Goal: Navigation & Orientation: Find specific page/section

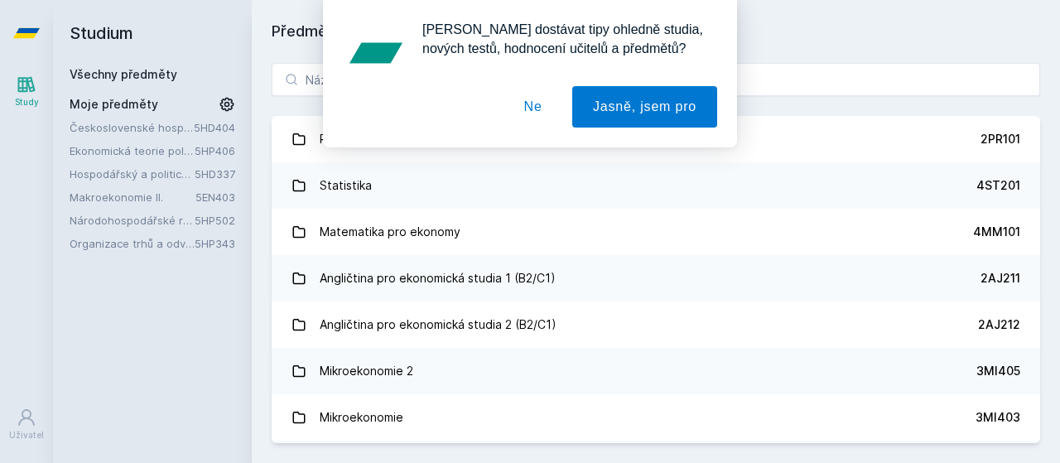
click at [533, 113] on button "Ne" at bounding box center [534, 106] width 60 height 41
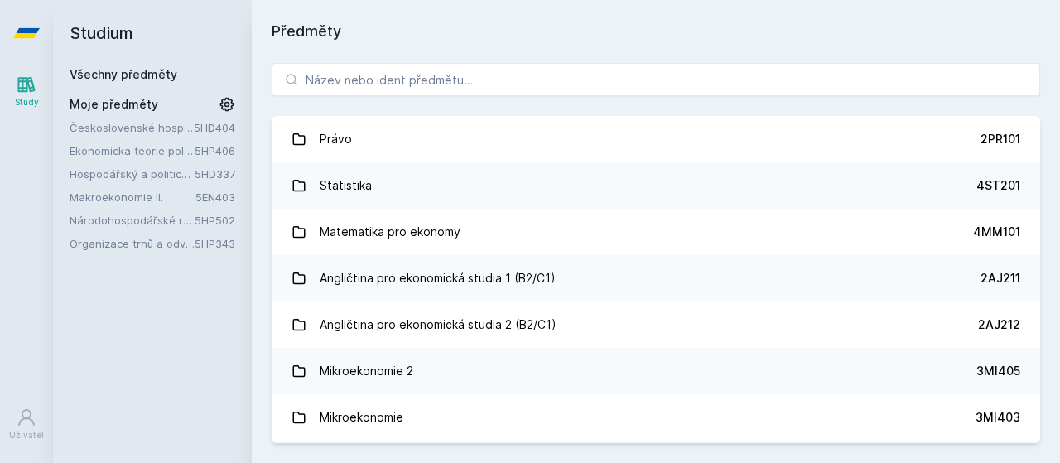
click at [114, 224] on link "Národohospodářské rozhodování" at bounding box center [132, 220] width 125 height 17
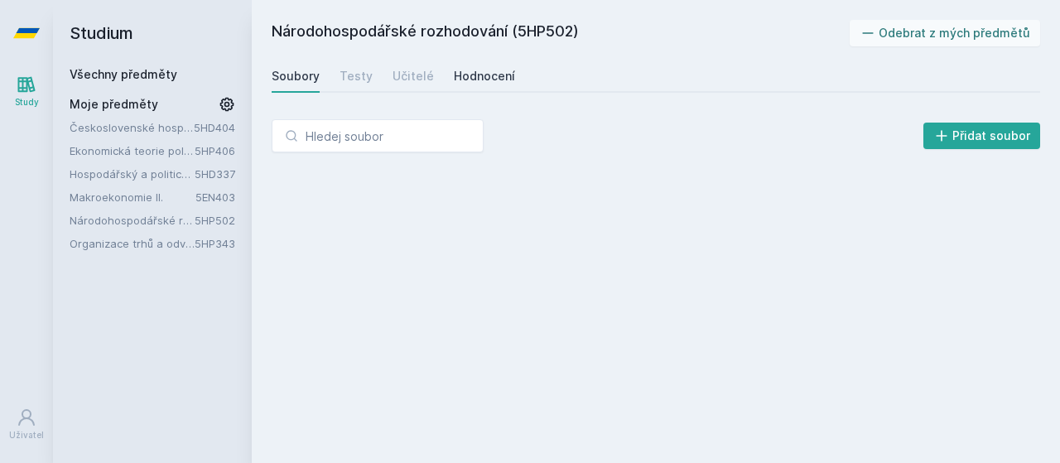
click at [501, 82] on div "Hodnocení" at bounding box center [484, 76] width 61 height 17
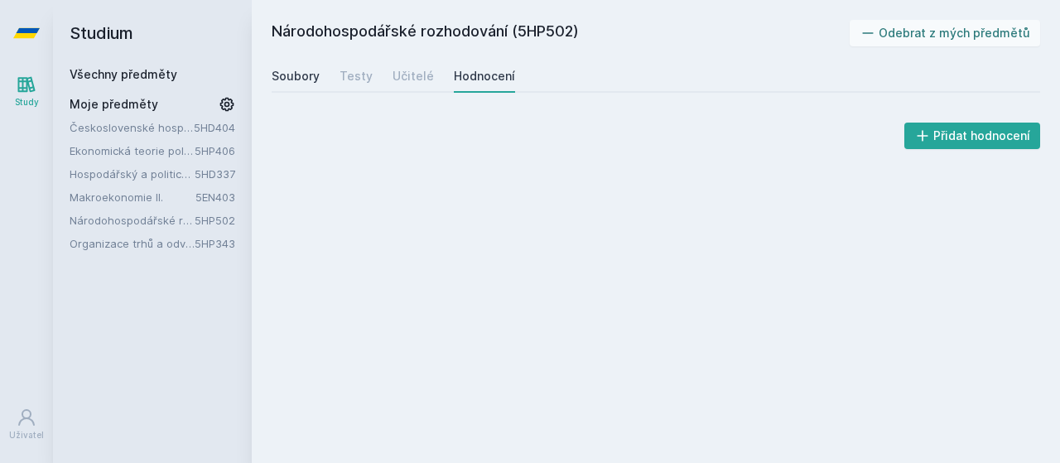
click at [298, 81] on div "Soubory" at bounding box center [296, 76] width 48 height 17
